Goal: Navigation & Orientation: Find specific page/section

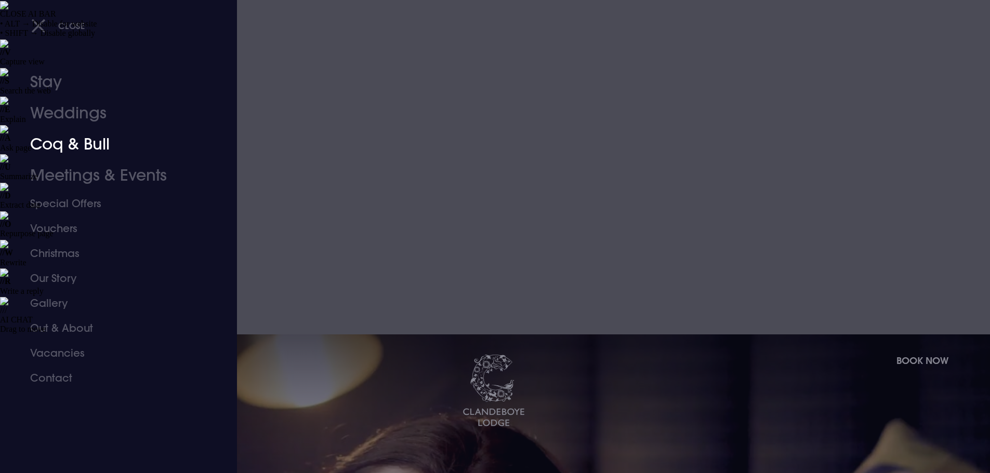
click at [77, 144] on link "Coq & Bull" at bounding box center [112, 144] width 164 height 31
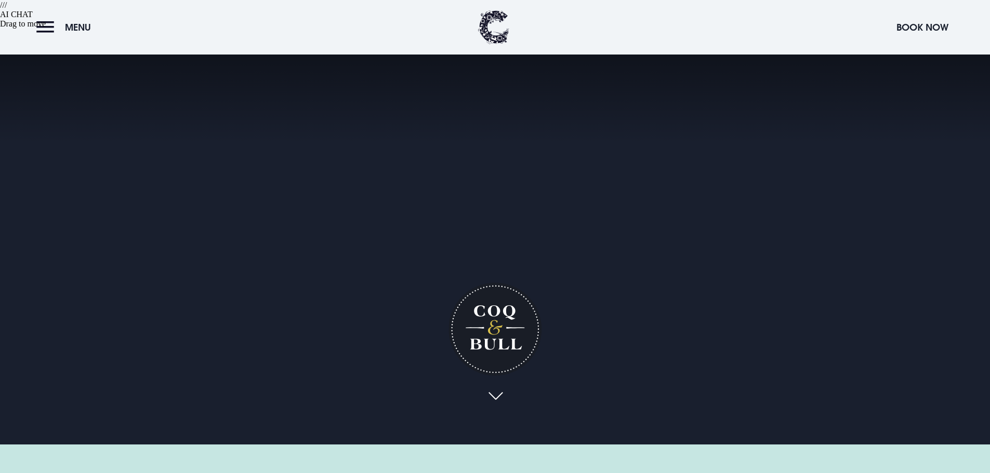
scroll to position [312, 0]
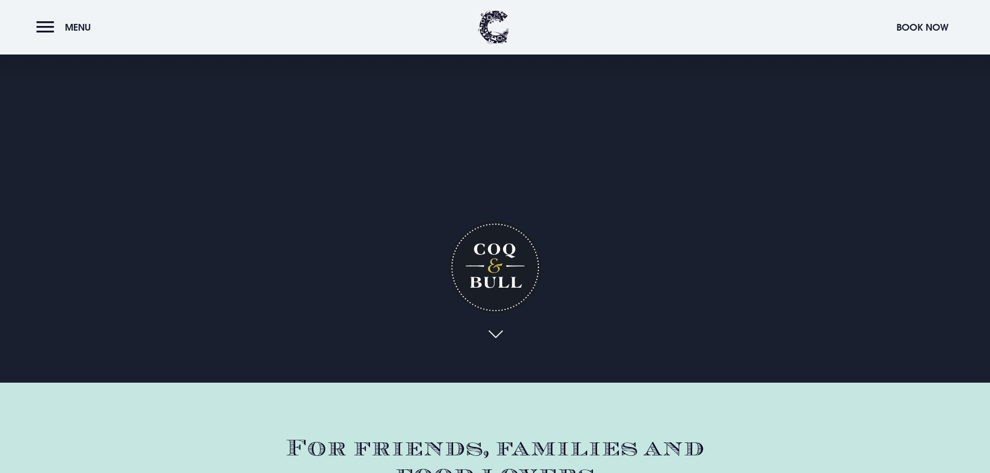
scroll to position [260, 0]
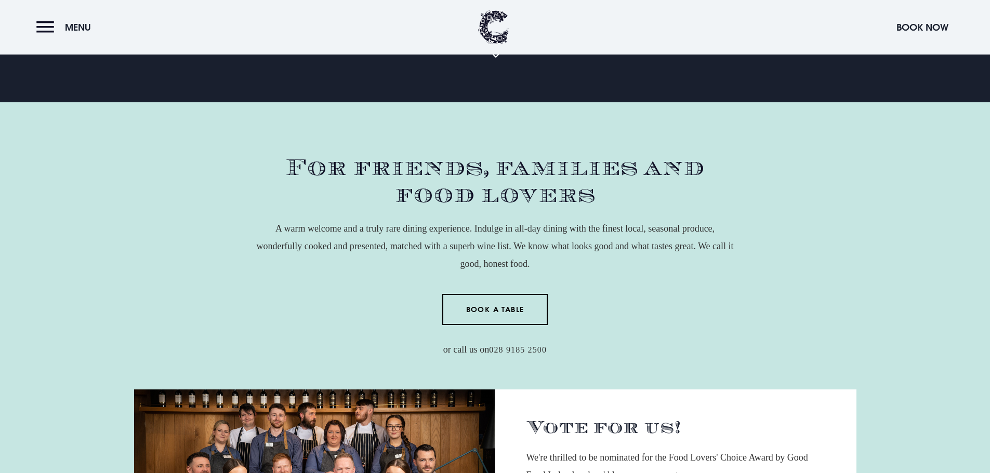
scroll to position [623, 0]
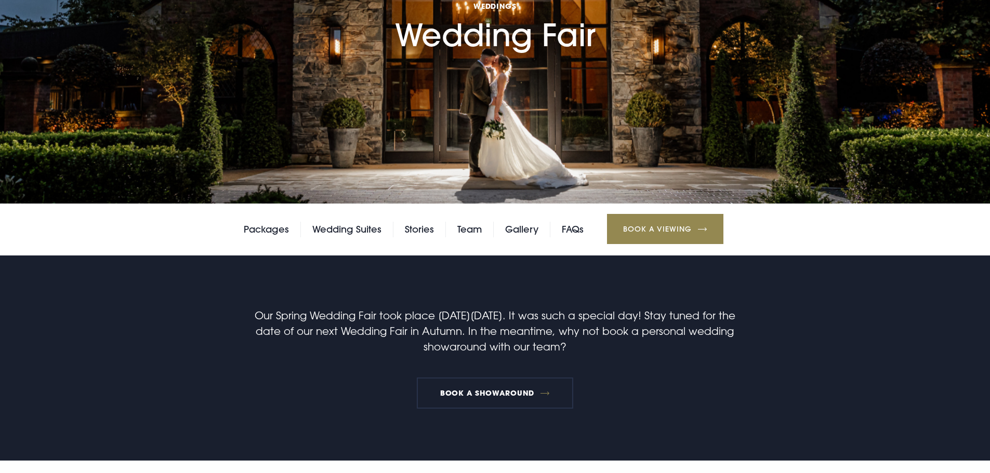
scroll to position [571, 0]
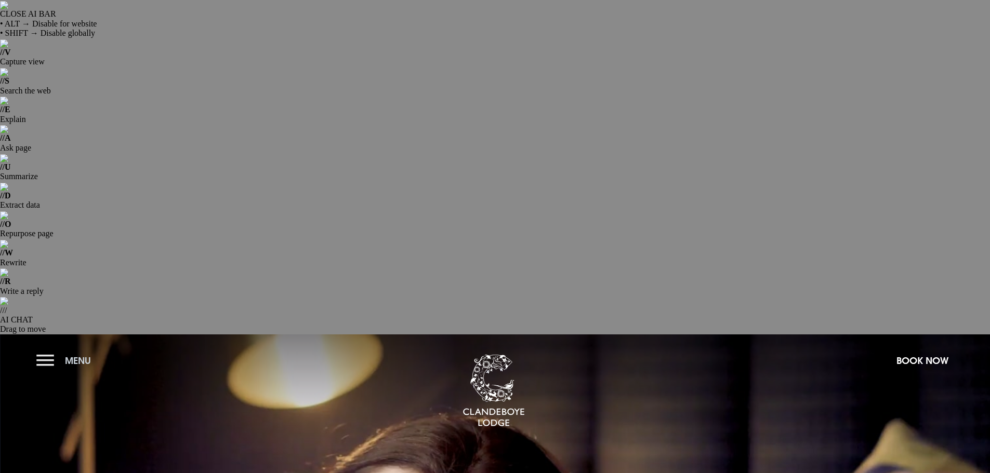
click at [49, 350] on button "Menu" at bounding box center [66, 361] width 60 height 22
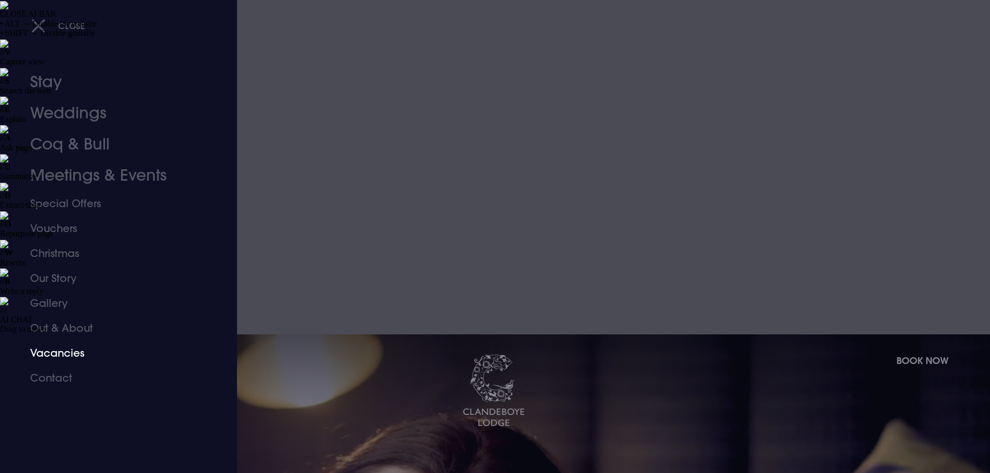
click at [60, 347] on link "Vacancies" at bounding box center [112, 353] width 164 height 25
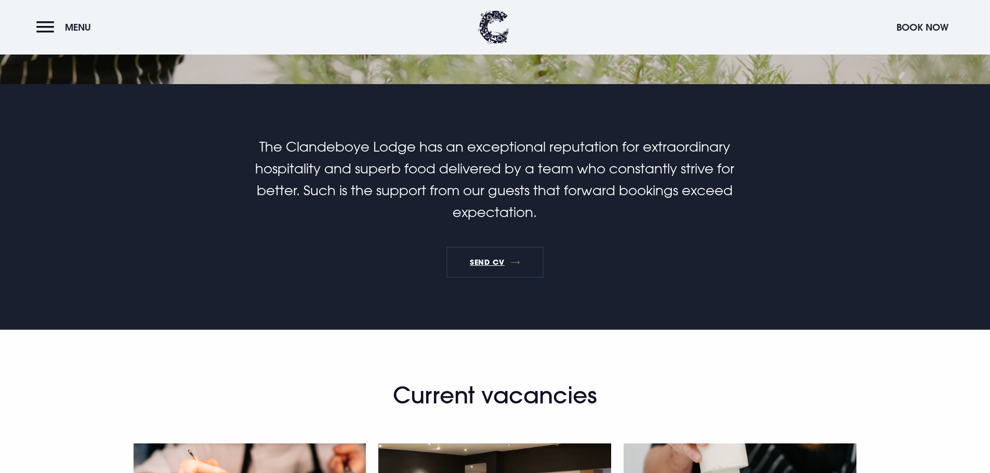
scroll to position [675, 0]
